Goal: Browse casually: Explore the website without a specific task or goal

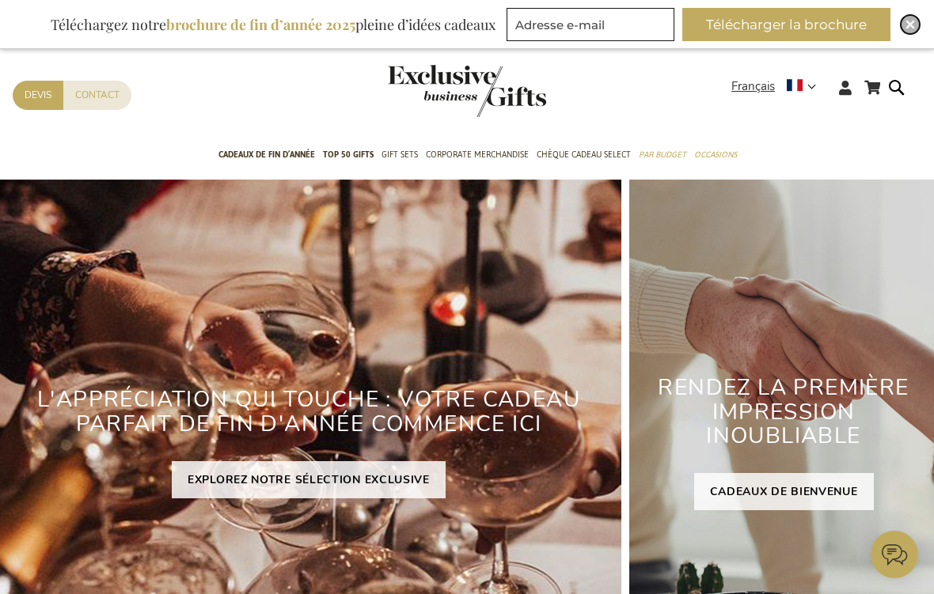
click at [648, 24] on div "Close" at bounding box center [910, 24] width 19 height 19
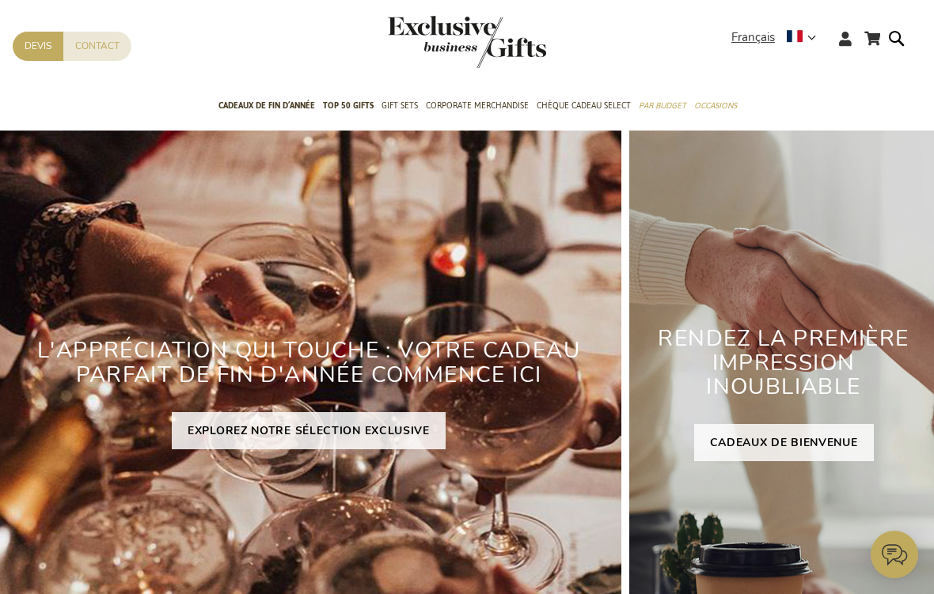
click at [648, 29] on form "Rechercher Rechercher" at bounding box center [901, 50] width 16 height 45
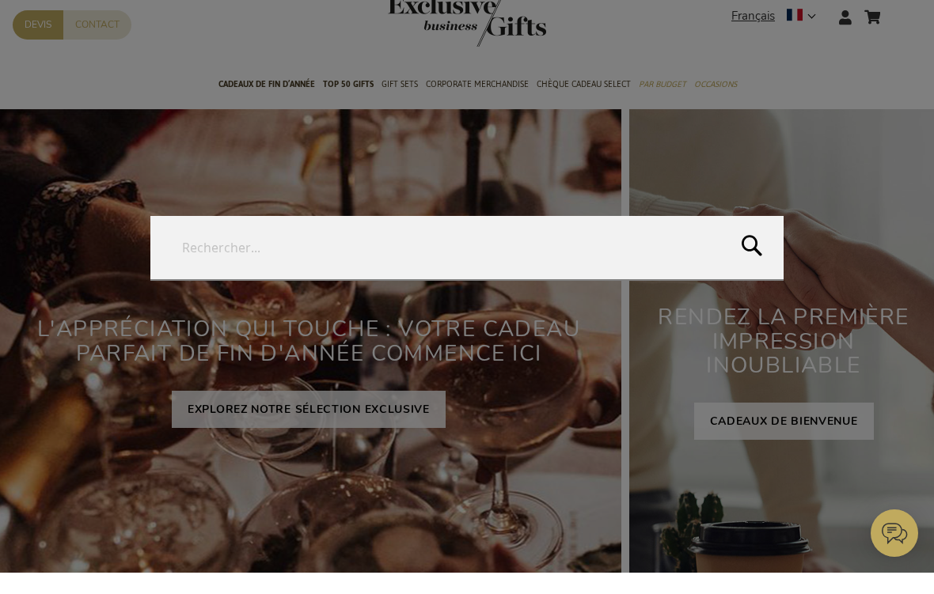
scroll to position [21, 0]
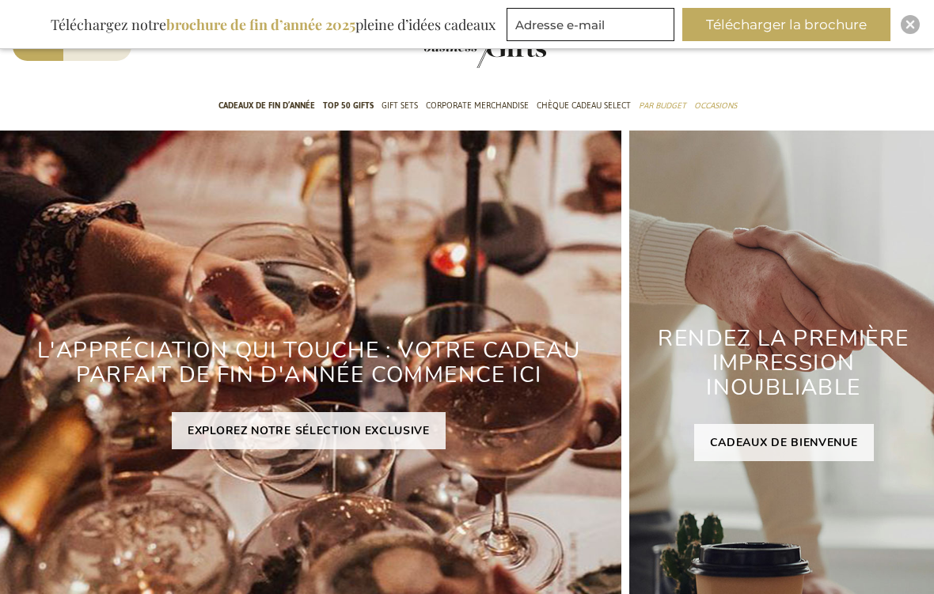
click at [464, 55] on img "store logo" at bounding box center [467, 42] width 158 height 52
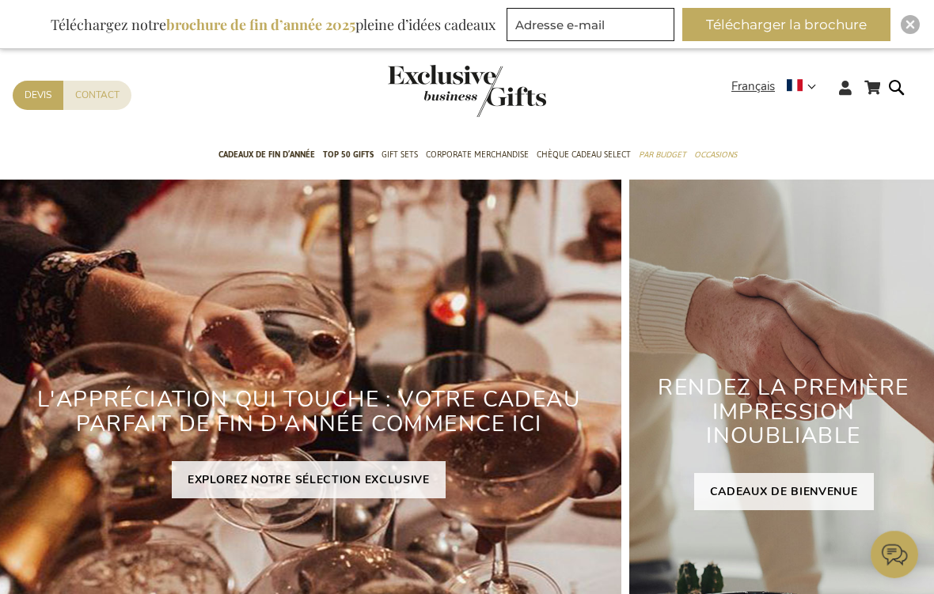
click at [923, 42] on div "Inspiratiebrochure Téléchargez notre brochure de fin d’année 2025 pleine d’idée…" at bounding box center [467, 24] width 934 height 49
click at [904, 32] on div "Close" at bounding box center [910, 24] width 19 height 19
